Goal: Communication & Community: Answer question/provide support

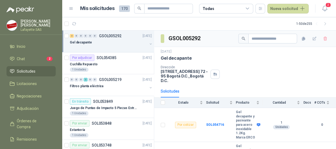
scroll to position [38, 0]
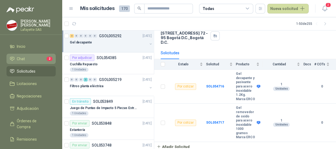
click at [22, 59] on span "Chat" at bounding box center [21, 59] width 8 height 6
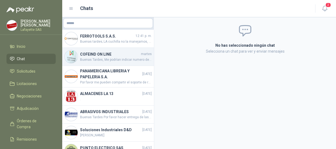
click at [109, 55] on h4 "COFEIND ON LINE" at bounding box center [110, 54] width 60 height 6
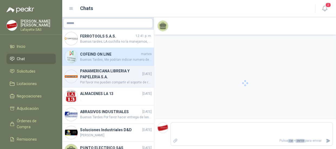
scroll to position [501, 0]
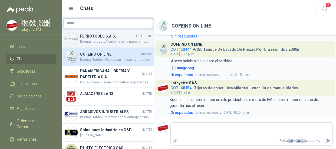
click at [78, 41] on div "FERROTOOLS S.A.S. 12:41 p. m. Buenas tardes; LA cuchilla no la manejamos, solo …" at bounding box center [108, 39] width 92 height 18
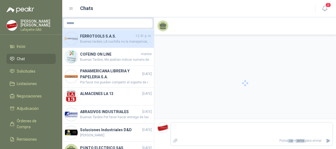
scroll to position [237, 0]
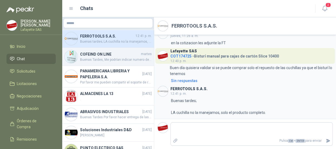
click at [100, 63] on div "COFEIND ON LINE martes Buenas Tardes, Me podrían indicar numero de guía con la …" at bounding box center [108, 57] width 92 height 18
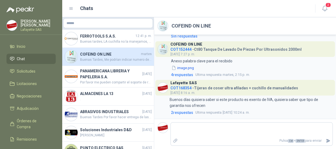
scroll to position [477, 0]
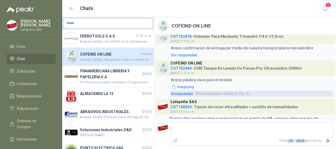
click at [187, 97] on span "4 respuesta s" at bounding box center [182, 94] width 22 height 6
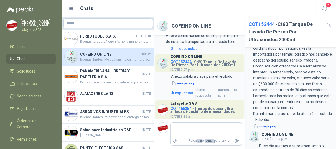
scroll to position [150, 0]
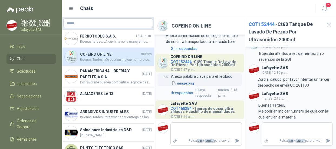
click at [185, 86] on button "image.png" at bounding box center [183, 84] width 24 height 6
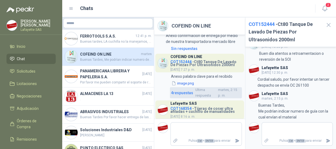
click at [179, 96] on span "4 respuesta s" at bounding box center [182, 93] width 22 height 6
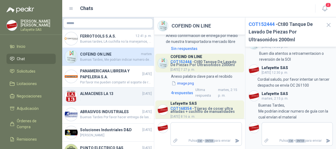
click at [98, 98] on span "." at bounding box center [116, 99] width 72 height 5
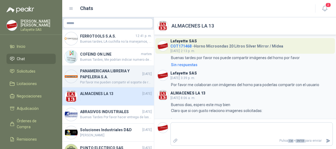
scroll to position [37, 0]
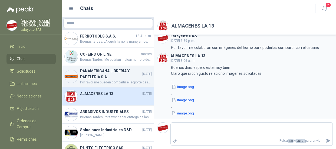
click at [105, 80] on span "Por favor me pueden compartir el soporte de recibido ya que no se encuentra la …" at bounding box center [116, 82] width 72 height 5
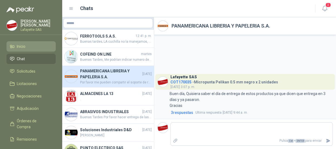
click at [33, 47] on li "Inicio" at bounding box center [31, 47] width 43 height 6
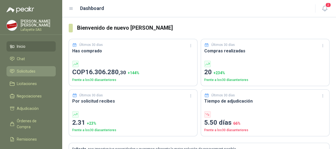
click at [26, 73] on span "Solicitudes" at bounding box center [26, 71] width 19 height 6
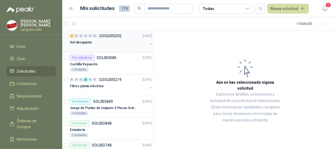
click at [91, 41] on div "Gel decapante" at bounding box center [109, 42] width 78 height 6
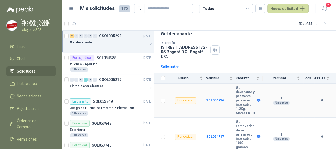
scroll to position [48, 0]
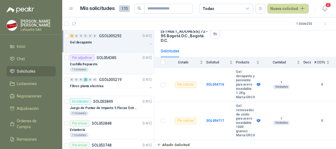
click at [85, 58] on div "Por adjudicar" at bounding box center [82, 58] width 25 height 6
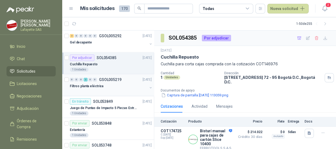
click at [87, 86] on p "Filtros planta eléctrica" at bounding box center [87, 86] width 34 height 5
